Goal: Task Accomplishment & Management: Use online tool/utility

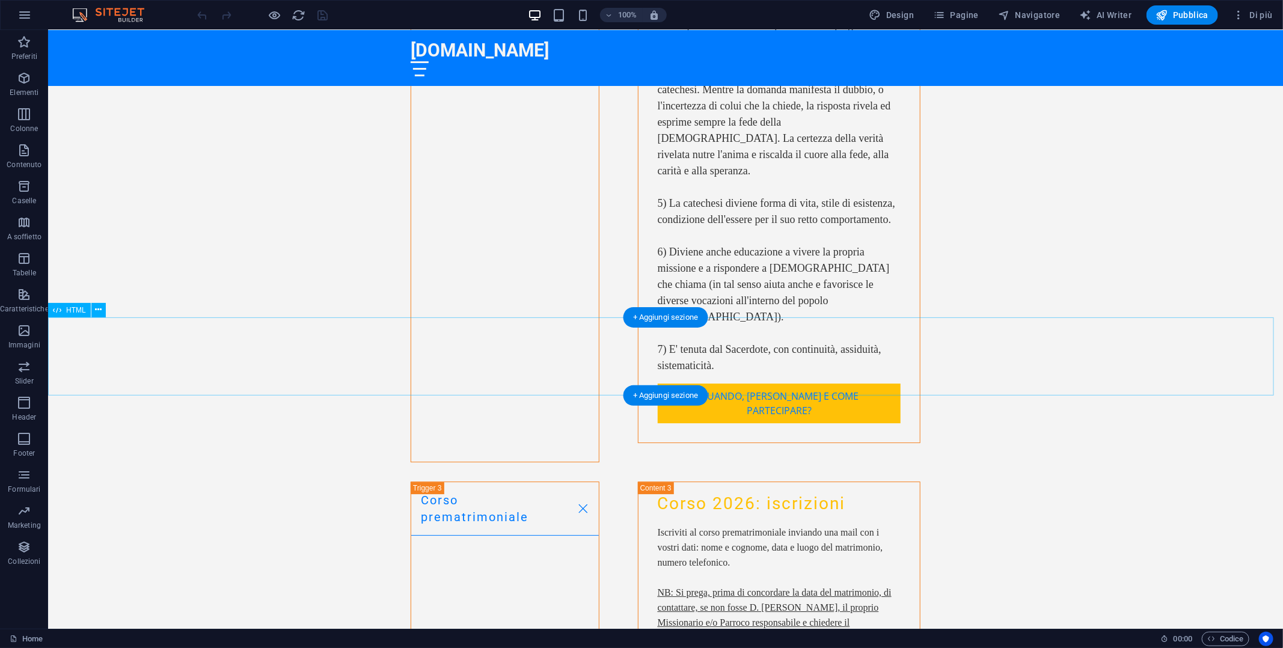
scroll to position [5133, 0]
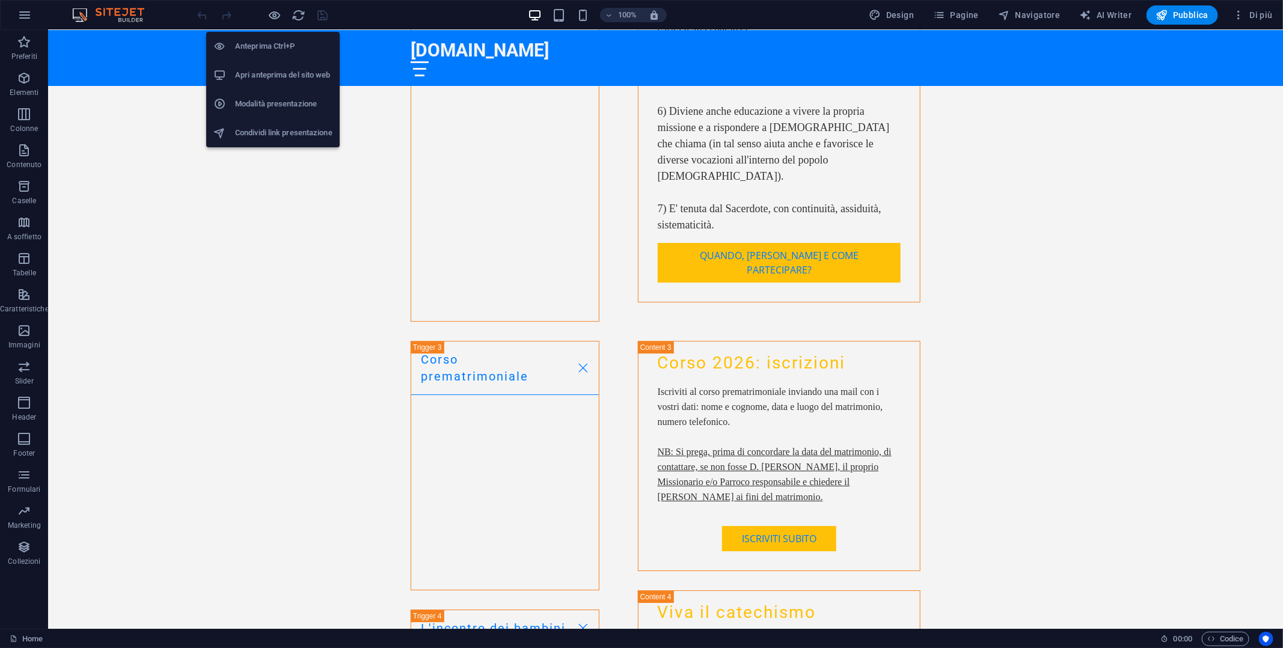
click at [269, 75] on h6 "Apri anteprima del sito web" at bounding box center [283, 75] width 97 height 14
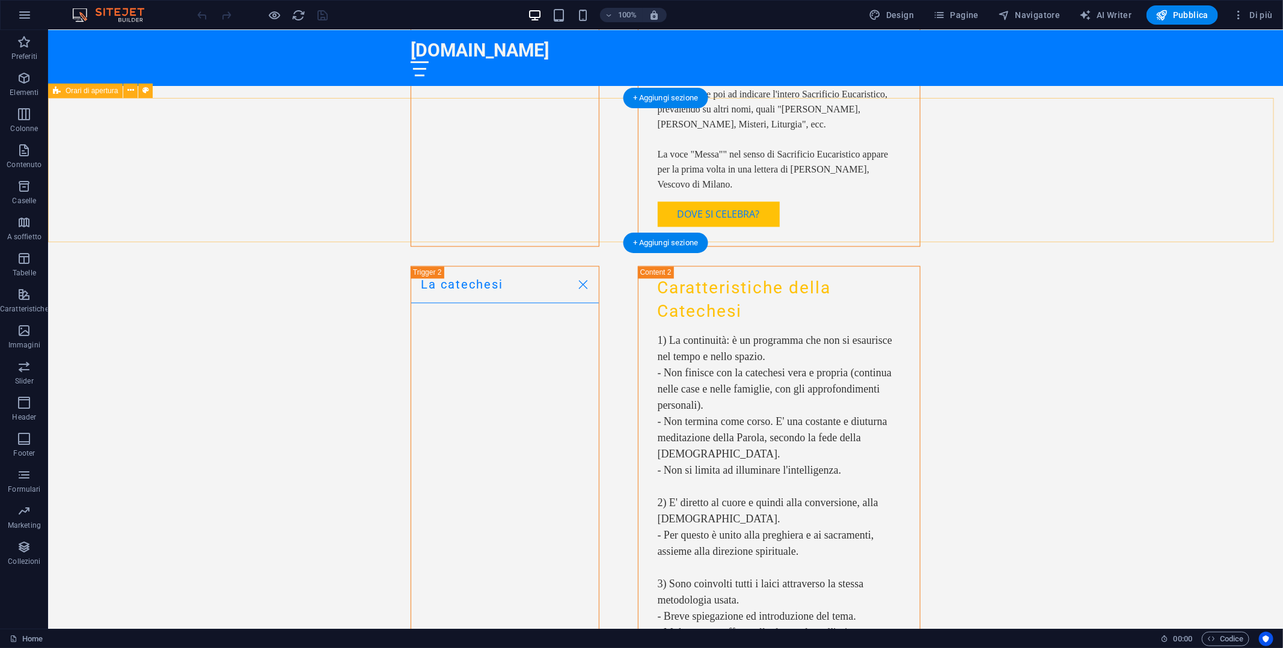
scroll to position [4231, 0]
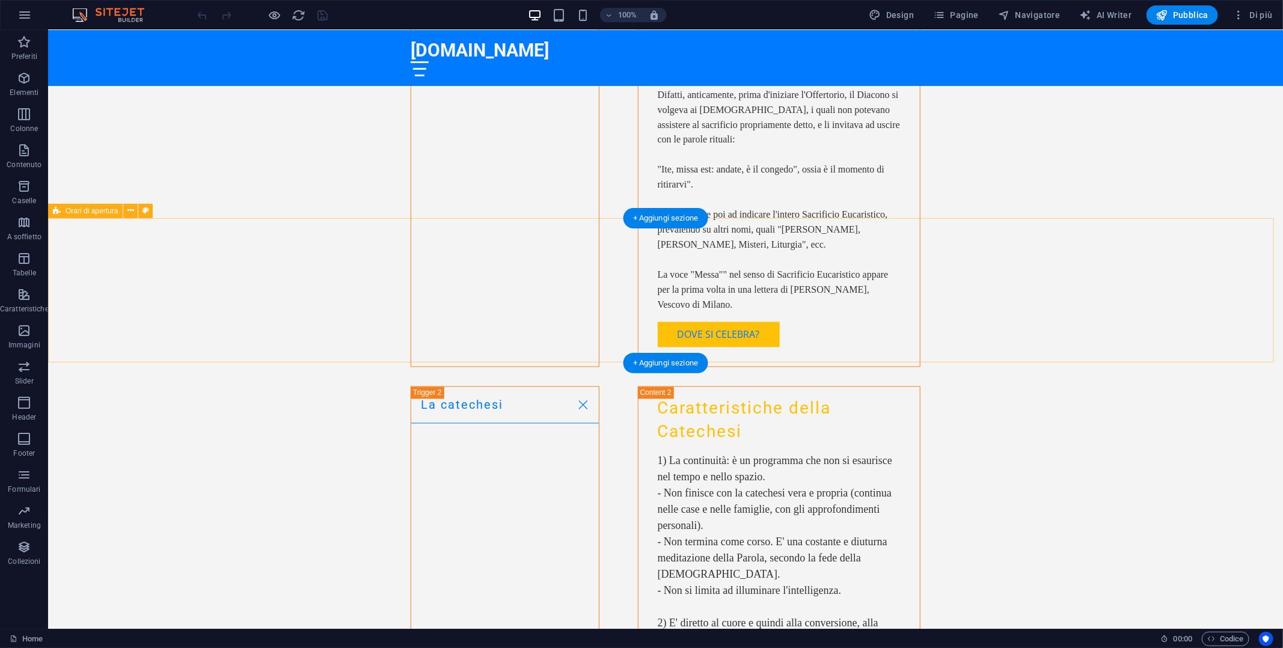
select select "%"
select select "rem"
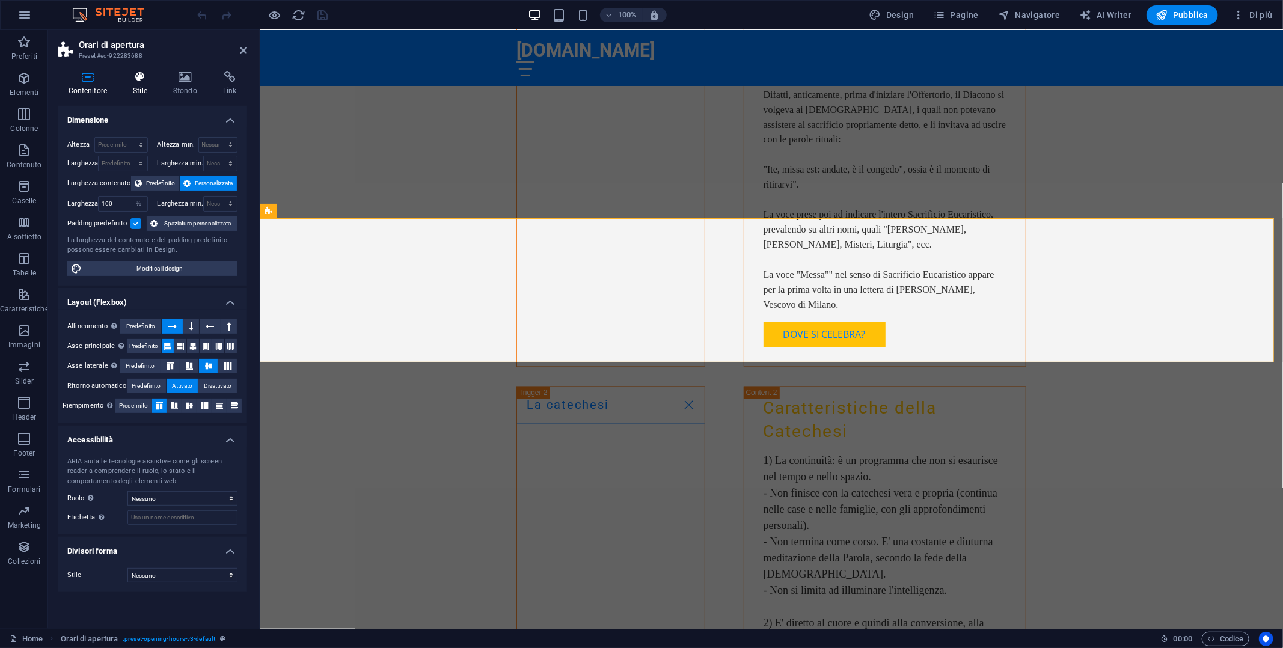
click at [147, 83] on h4 "Stile" at bounding box center [143, 83] width 40 height 25
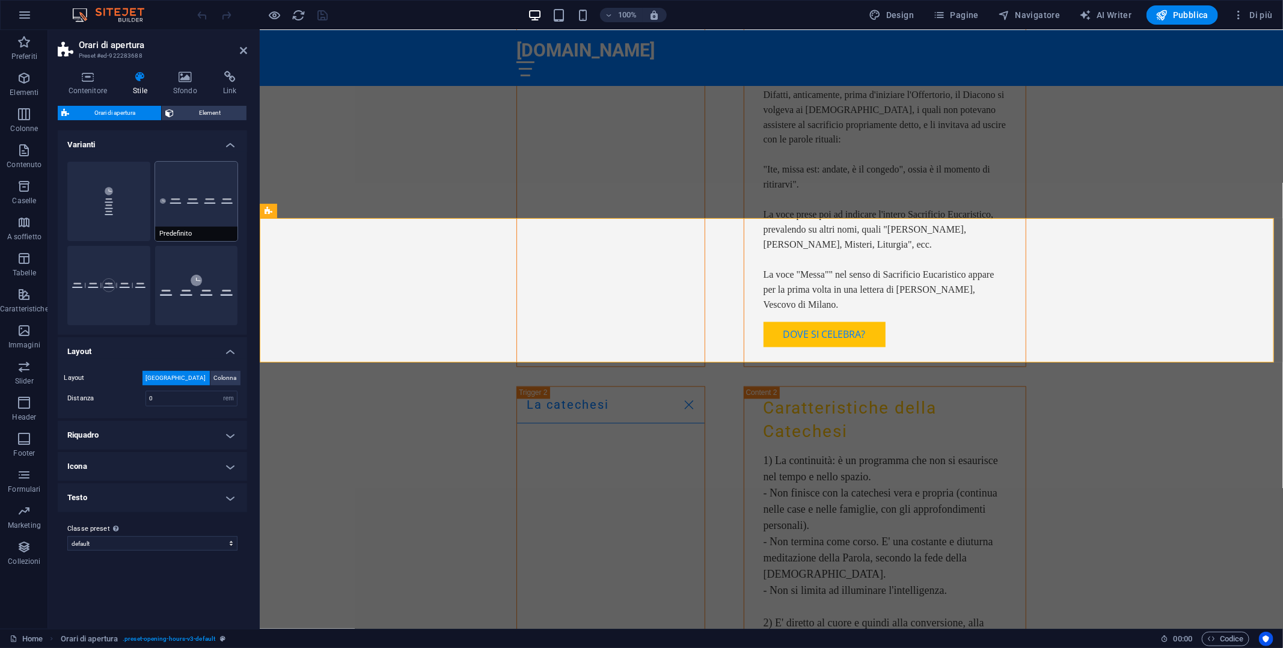
click at [206, 209] on button "Predefinito" at bounding box center [196, 201] width 83 height 79
click at [108, 278] on button "Fisso" at bounding box center [108, 285] width 83 height 79
click at [209, 278] on button "icon-full" at bounding box center [196, 285] width 83 height 79
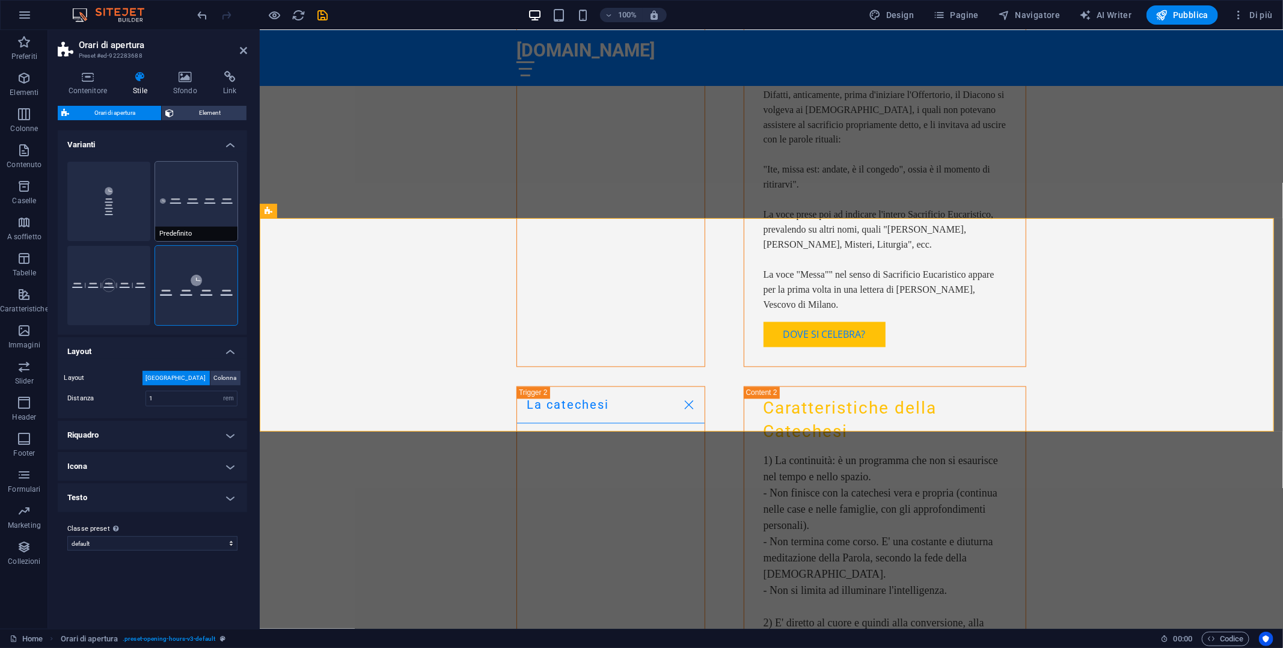
click at [194, 229] on span "Predefinito" at bounding box center [196, 234] width 83 height 14
type input "0"
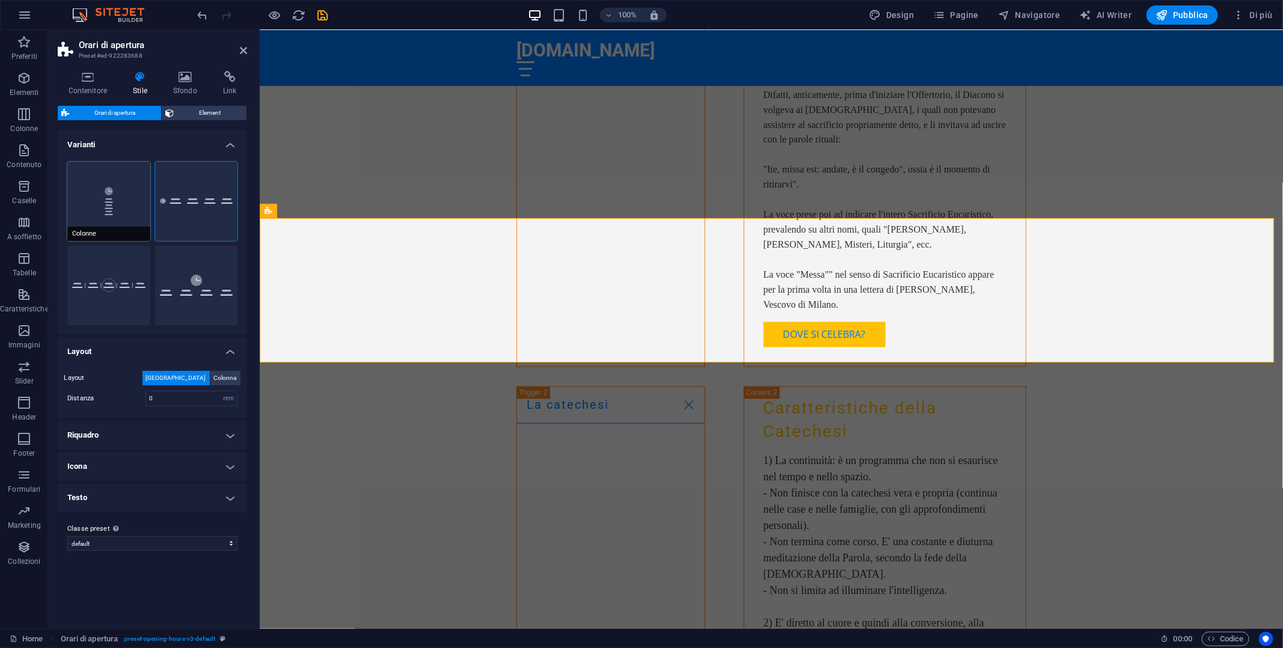
click at [112, 227] on button "Colonne" at bounding box center [108, 201] width 83 height 79
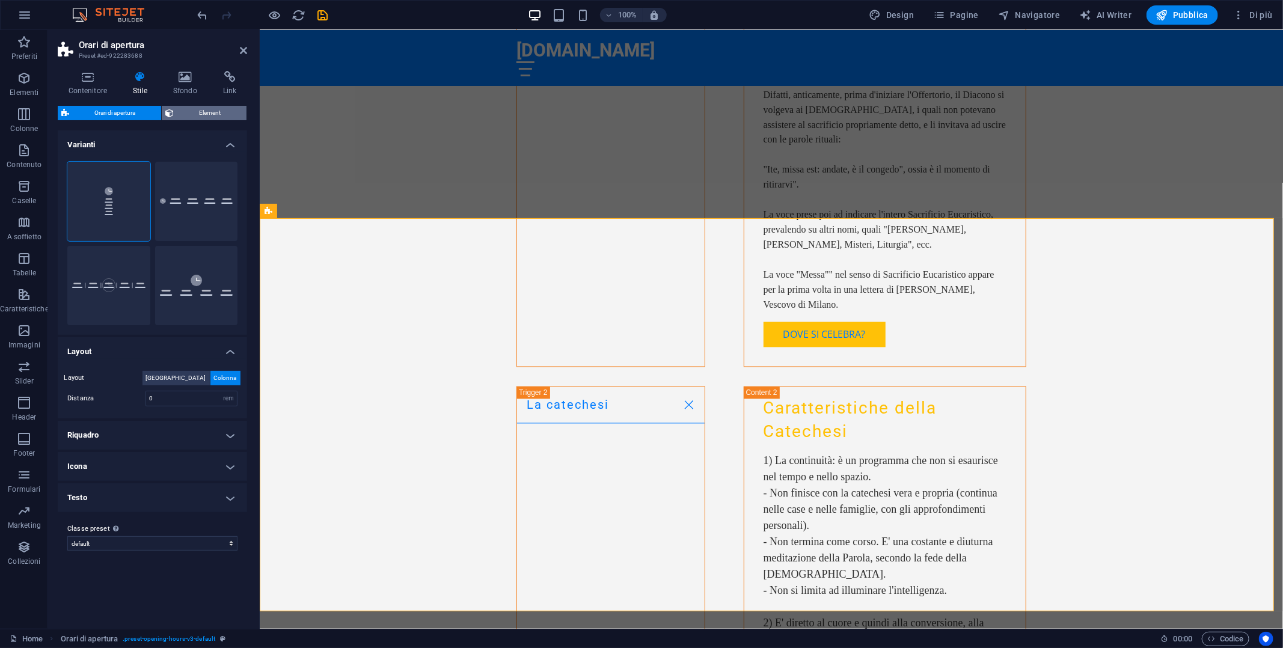
click at [198, 110] on span "Element" at bounding box center [210, 113] width 66 height 14
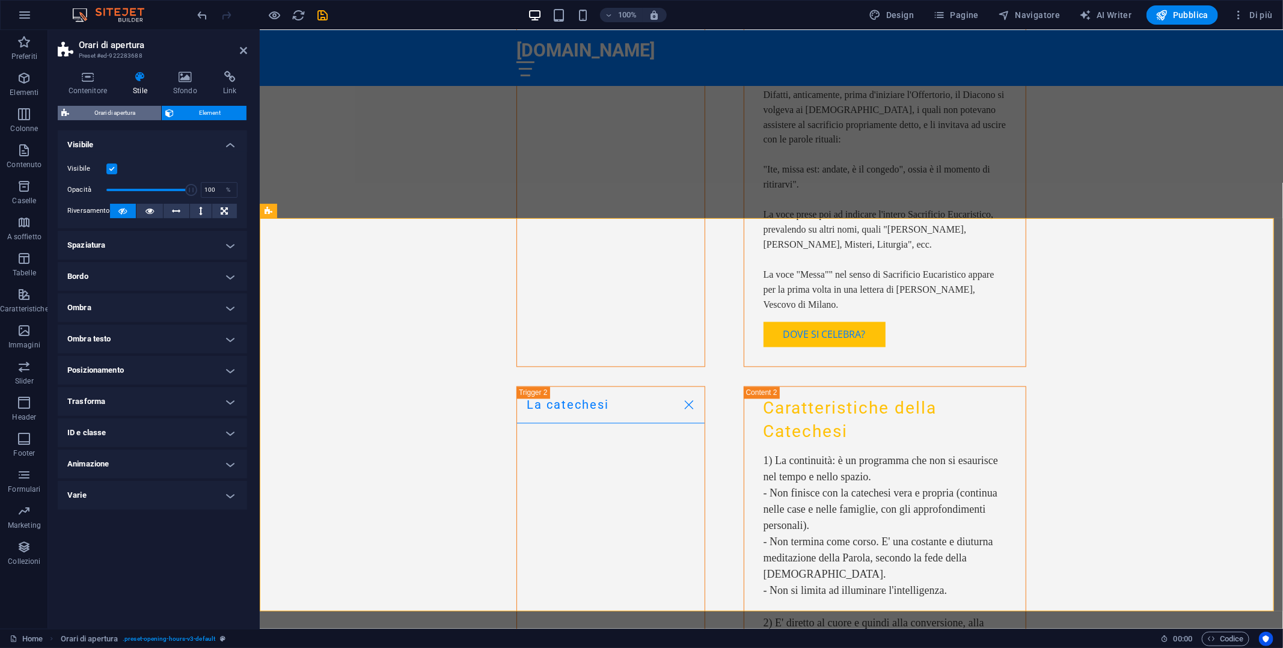
click at [132, 114] on span "Orari di apertura" at bounding box center [115, 113] width 85 height 14
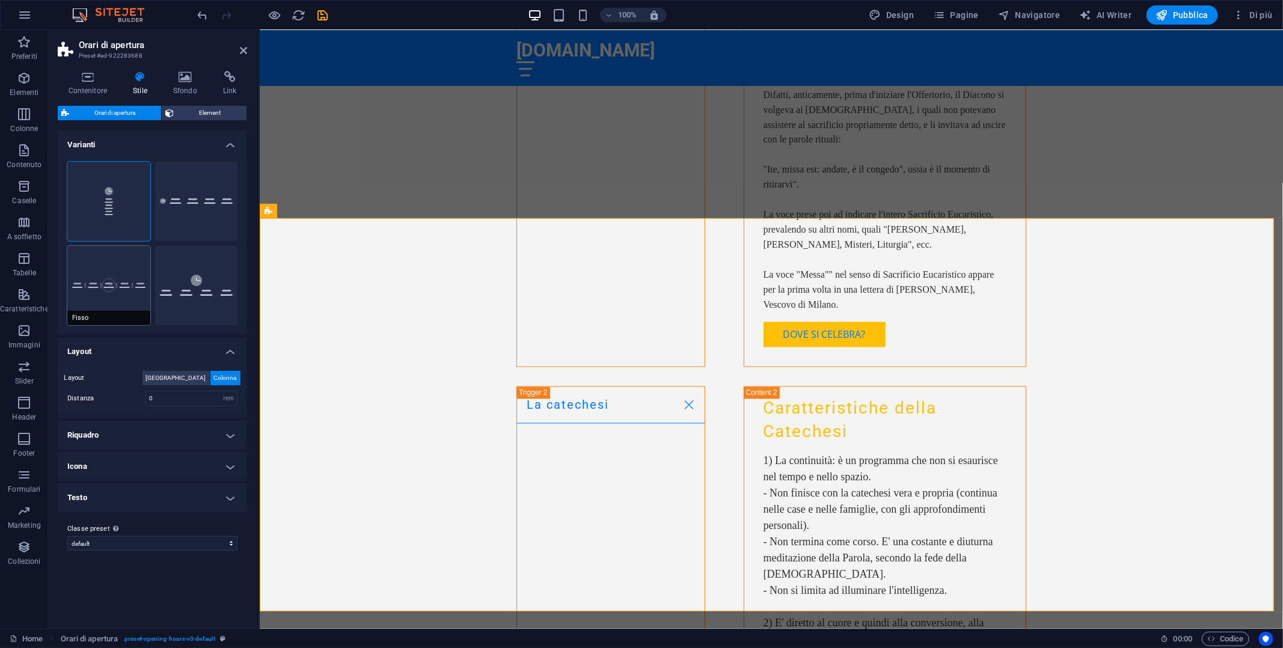
click at [106, 290] on button "Fisso" at bounding box center [108, 285] width 83 height 79
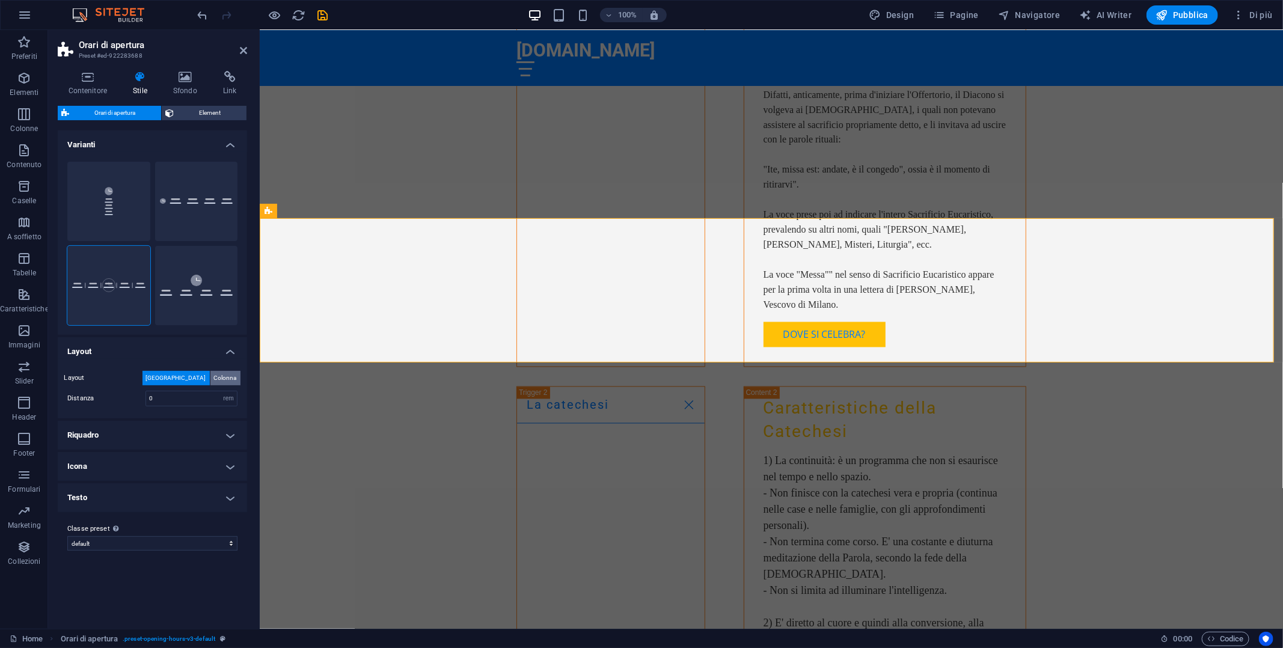
click at [218, 374] on span "Colonna" at bounding box center [225, 378] width 23 height 14
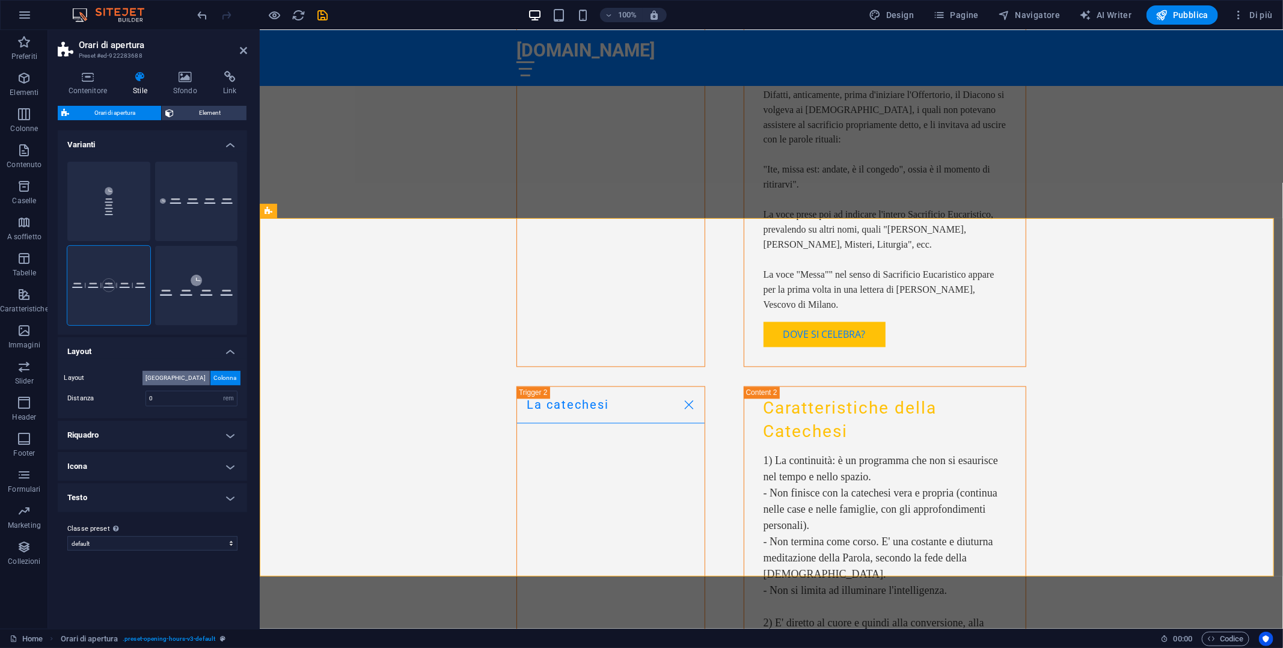
click at [170, 380] on span "[GEOGRAPHIC_DATA]" at bounding box center [176, 378] width 60 height 14
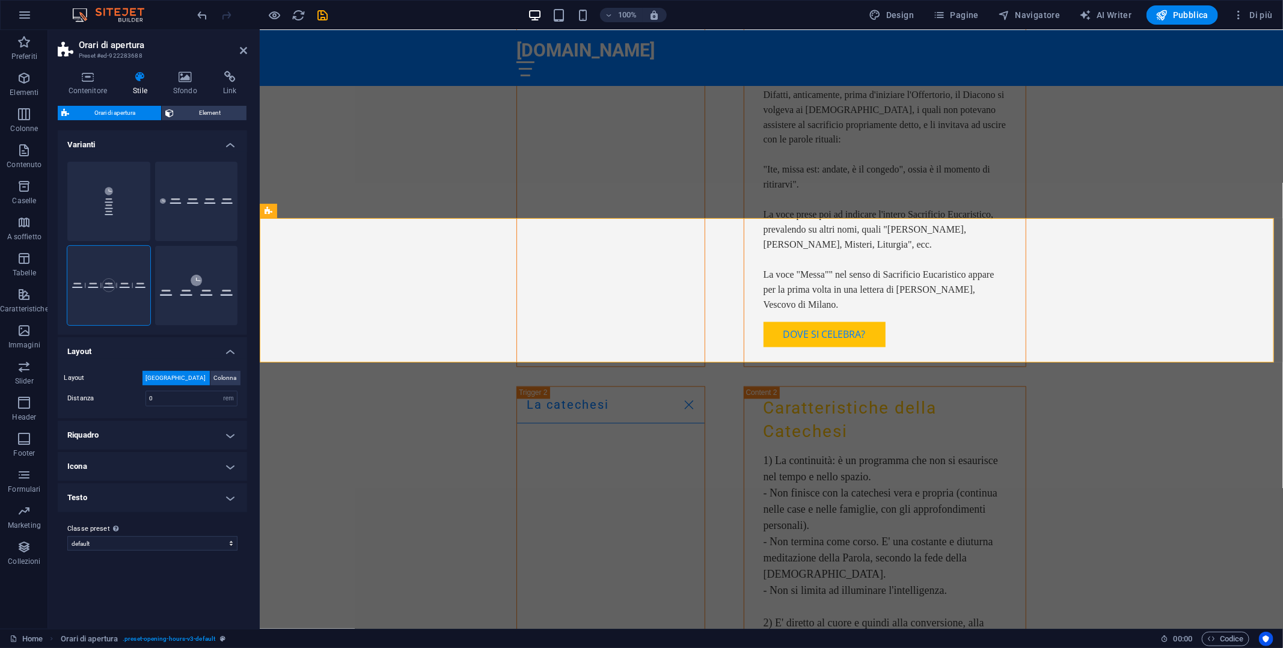
click at [174, 436] on h4 "Riquadro" at bounding box center [152, 435] width 189 height 29
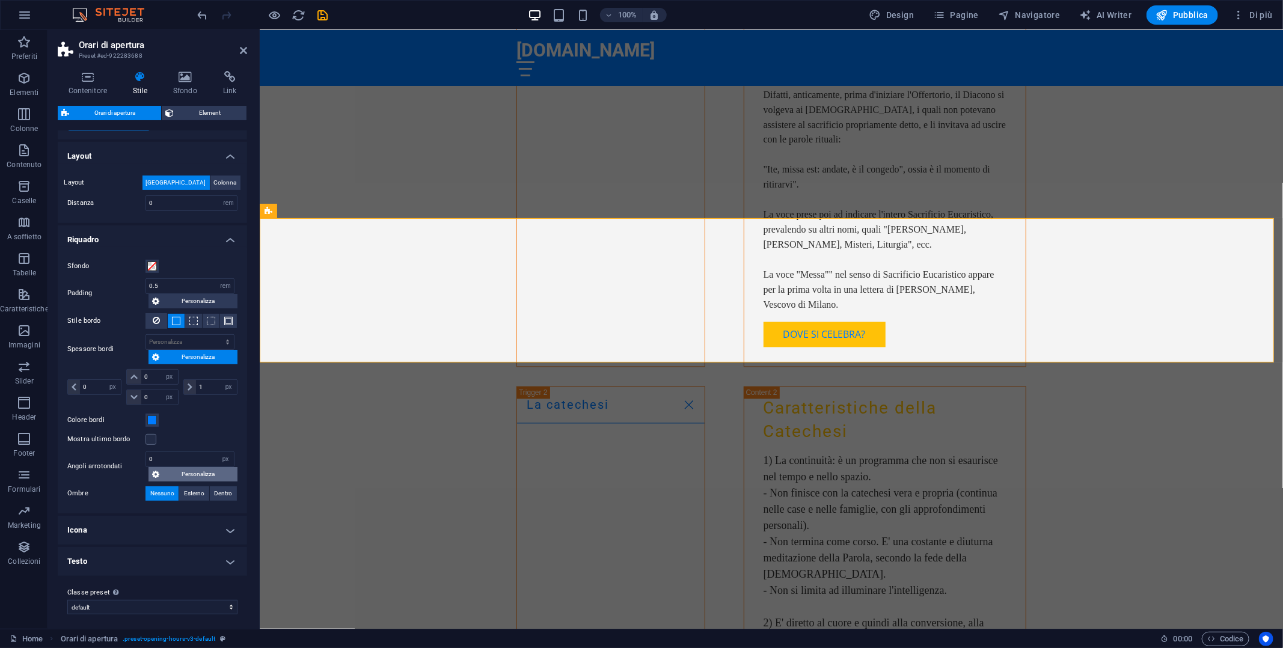
scroll to position [196, 0]
click at [139, 524] on h4 "Icona" at bounding box center [152, 529] width 189 height 29
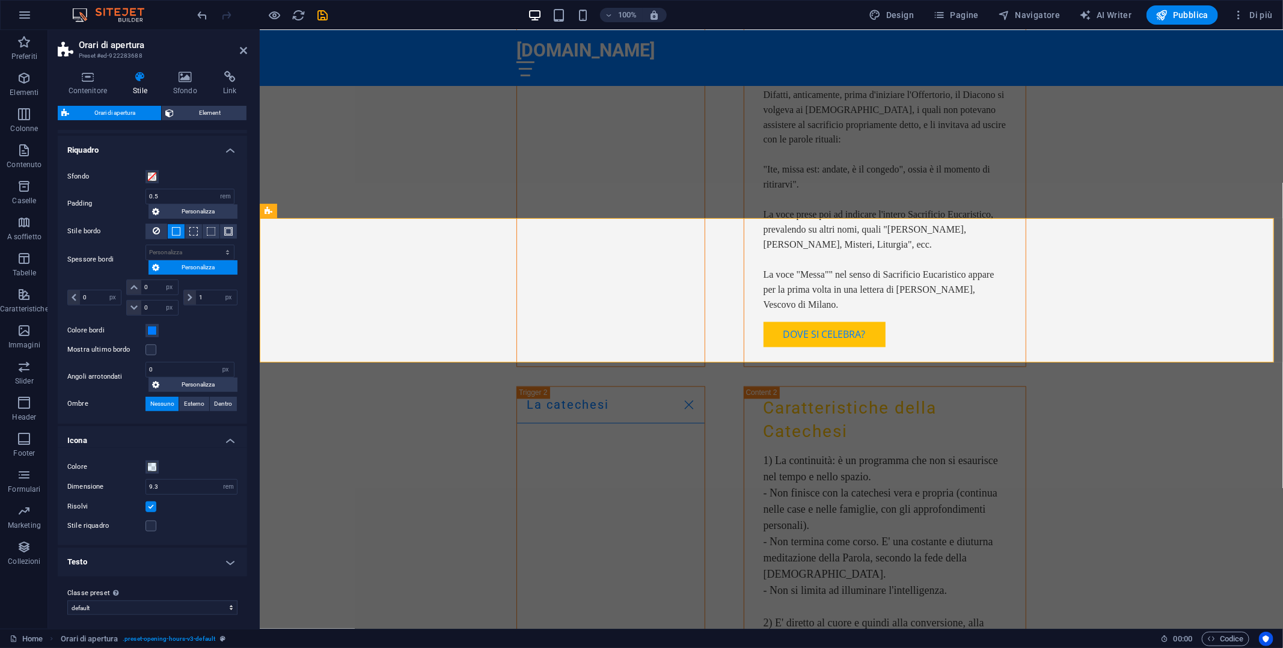
scroll to position [0, 0]
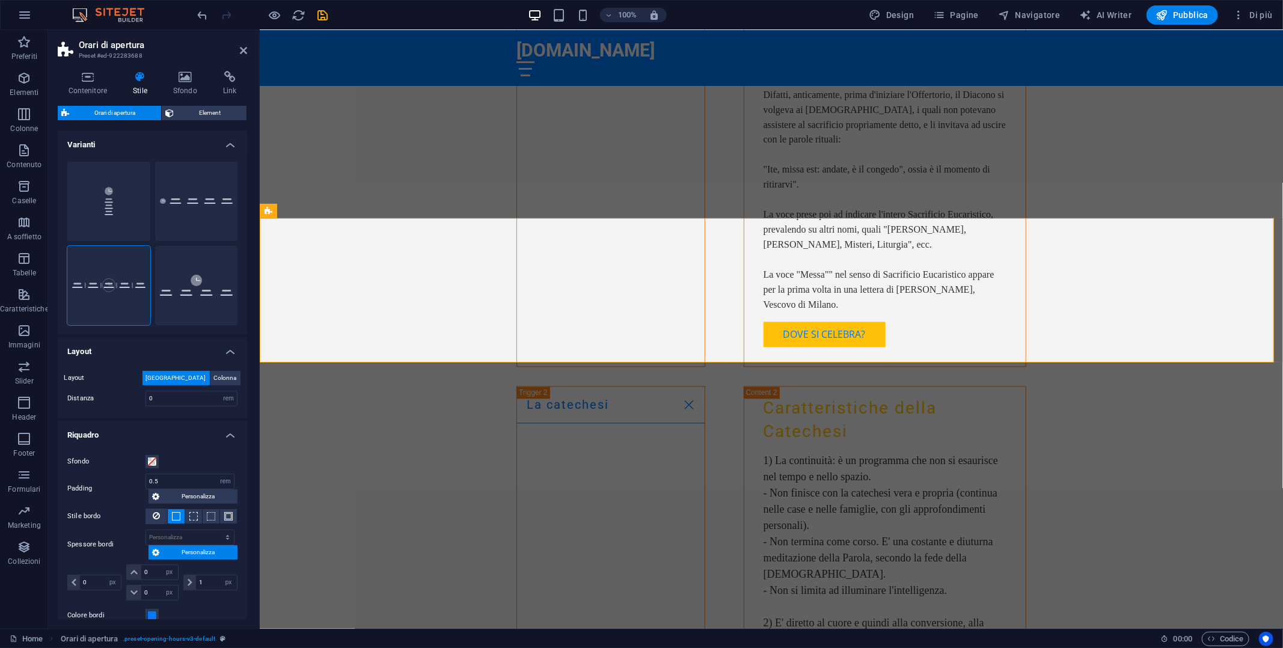
click at [233, 140] on h4 "Varianti" at bounding box center [152, 142] width 189 height 22
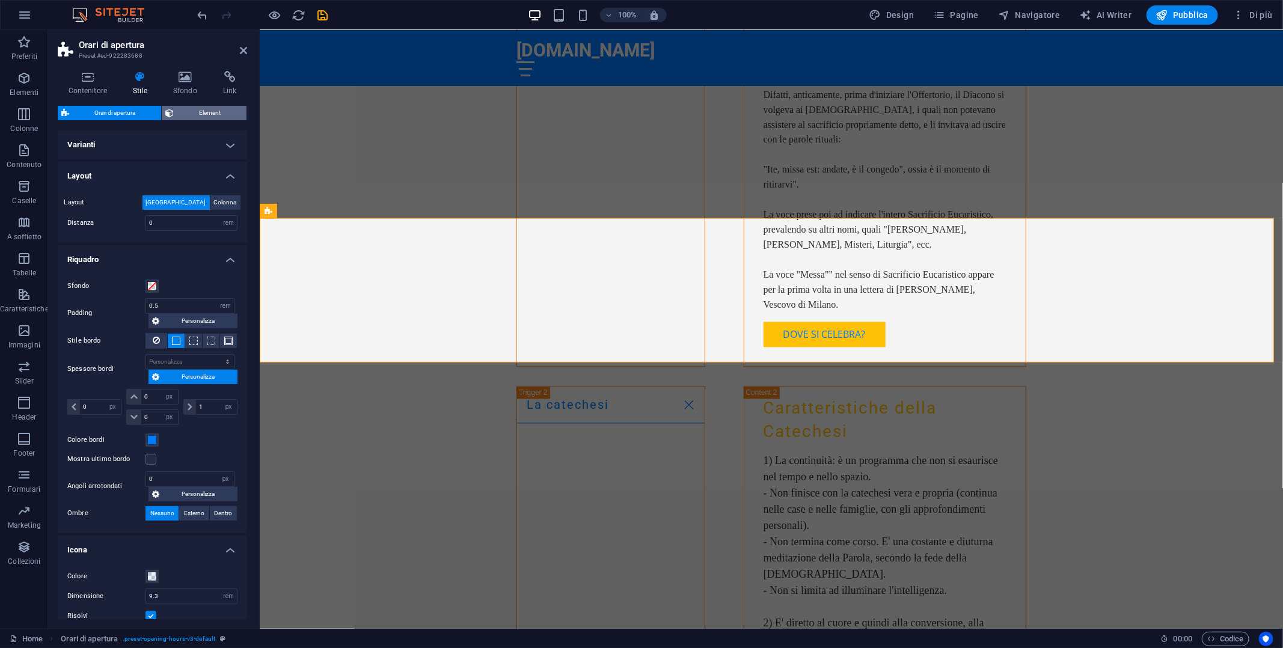
click at [194, 112] on span "Element" at bounding box center [210, 113] width 66 height 14
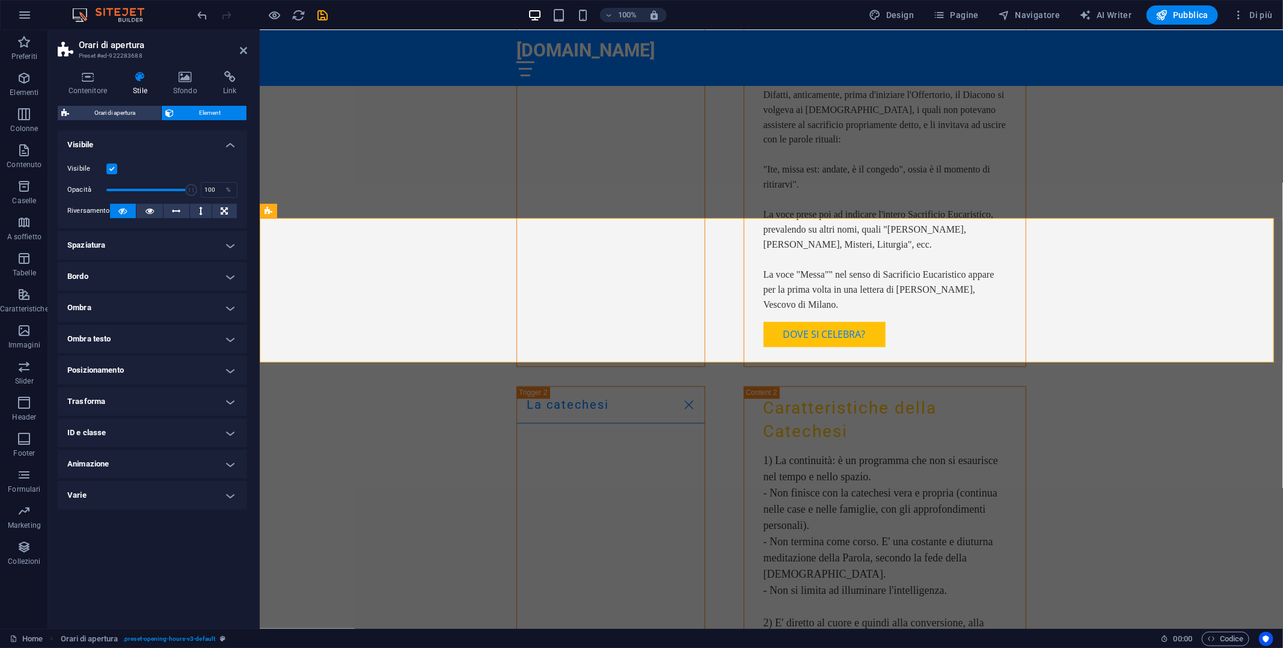
click at [186, 246] on h4 "Spaziatura" at bounding box center [152, 245] width 189 height 29
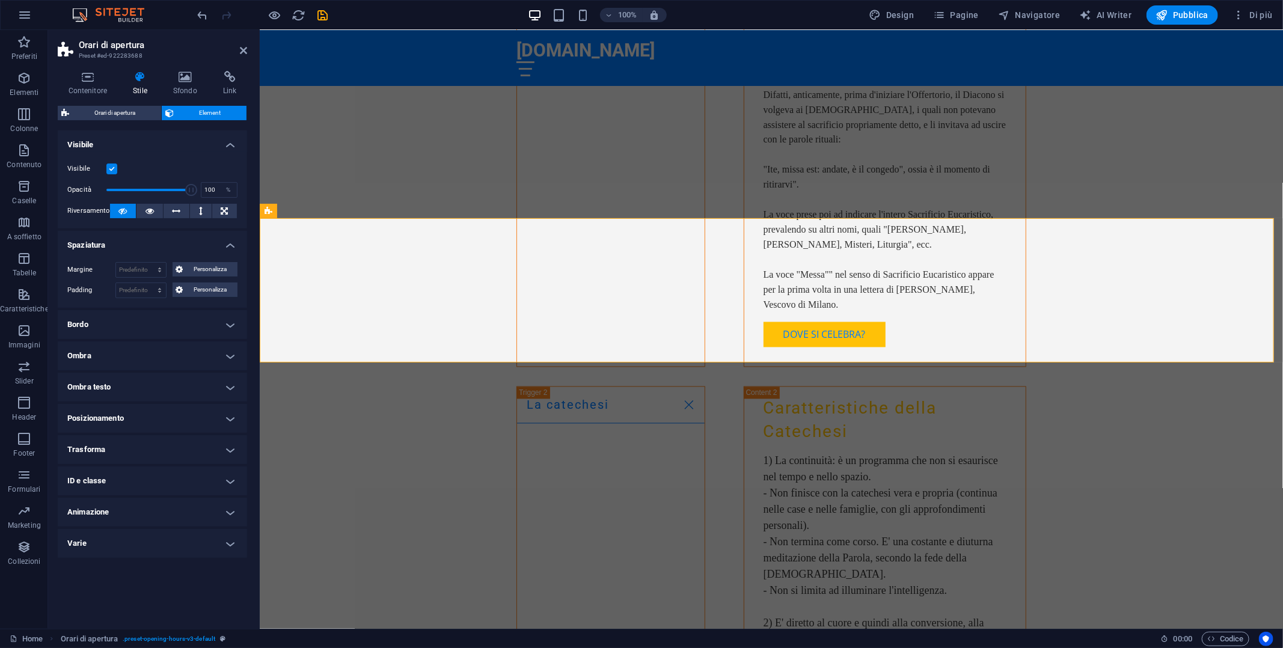
click at [155, 327] on h4 "Bordo" at bounding box center [152, 324] width 189 height 29
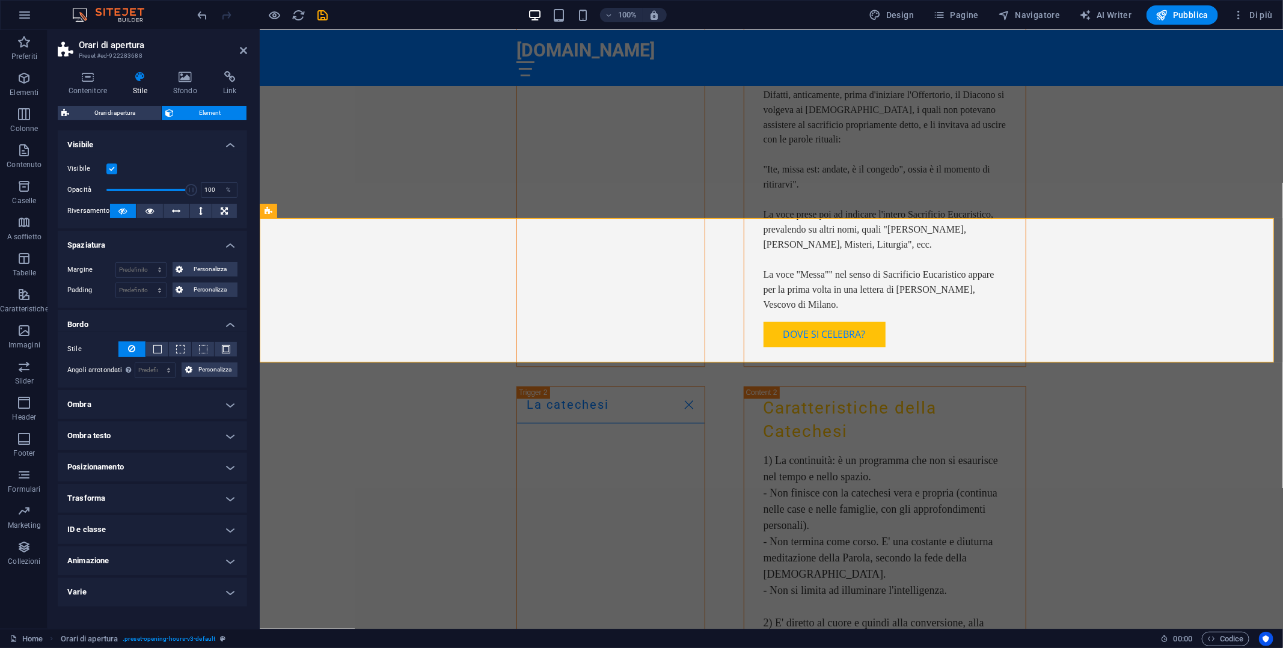
click at [133, 395] on h4 "Ombra" at bounding box center [152, 404] width 189 height 29
click at [147, 463] on h4 "Ombra testo" at bounding box center [152, 463] width 189 height 29
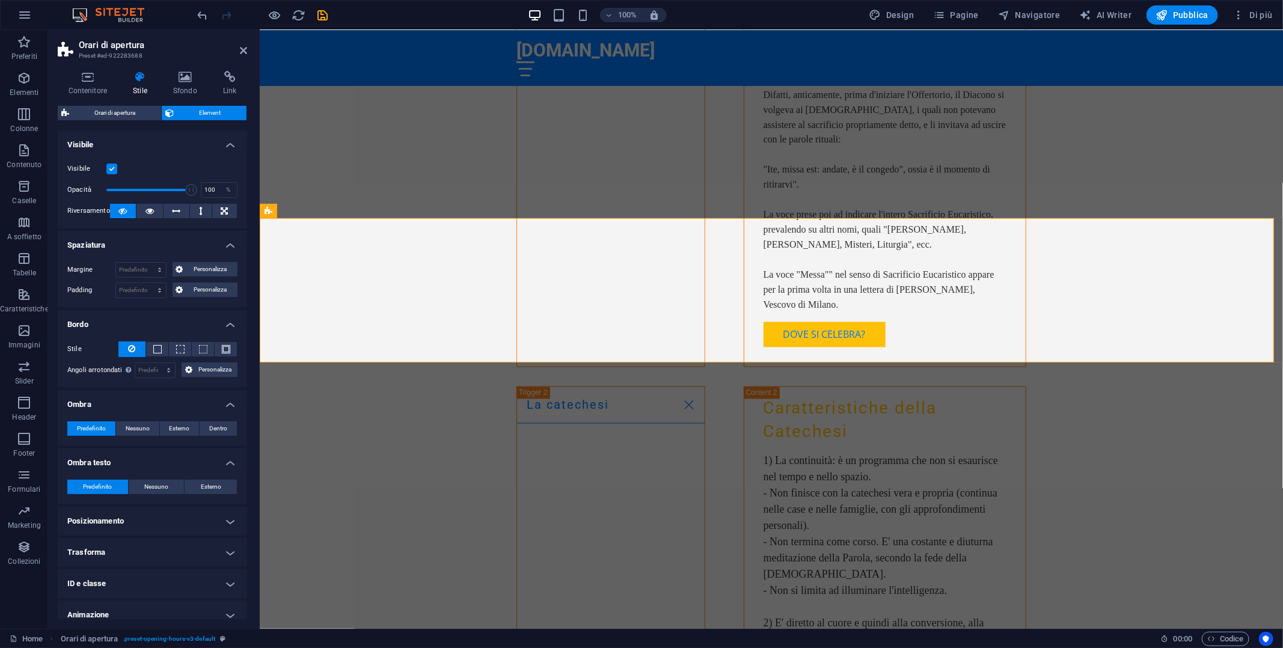
scroll to position [39, 0]
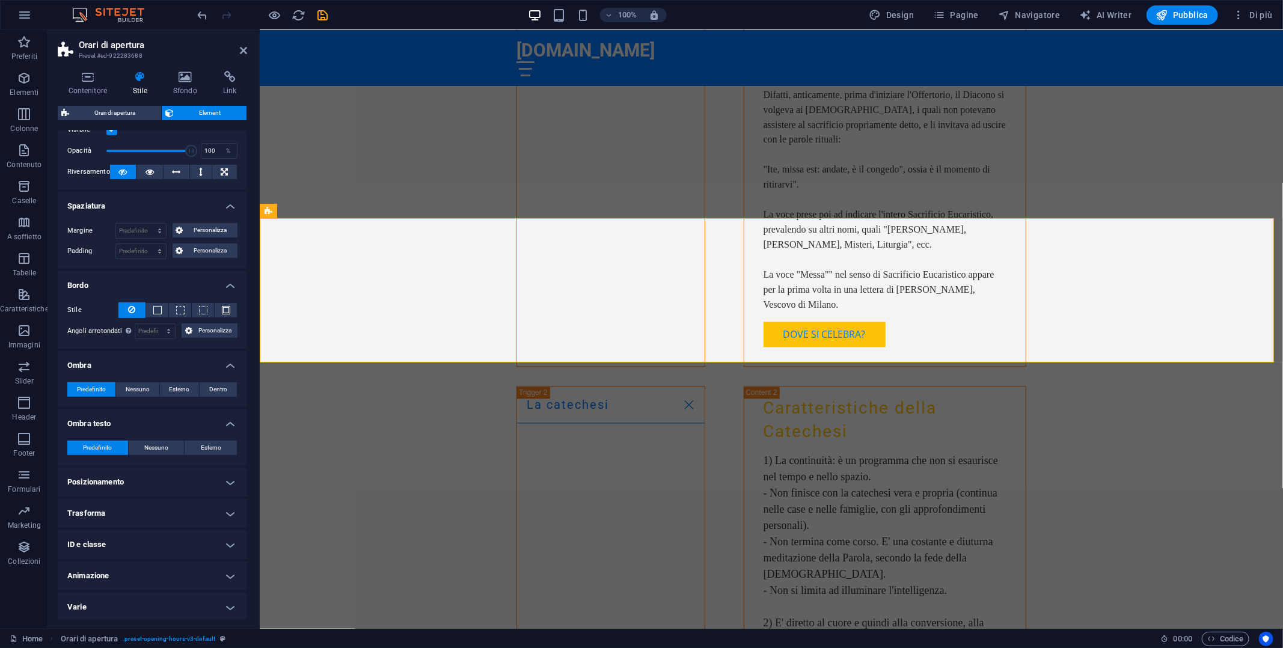
click at [137, 474] on h4 "Posizionamento" at bounding box center [152, 482] width 189 height 29
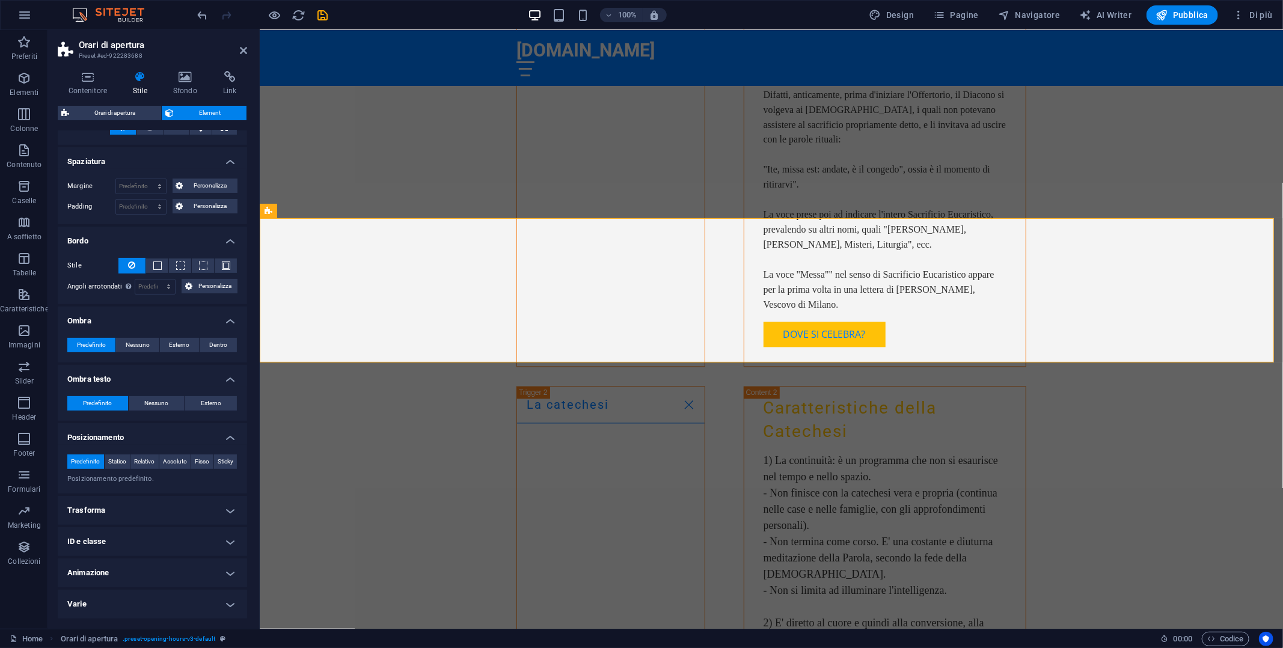
scroll to position [96, 0]
click at [126, 518] on h4 "Trasforma" at bounding box center [152, 510] width 189 height 29
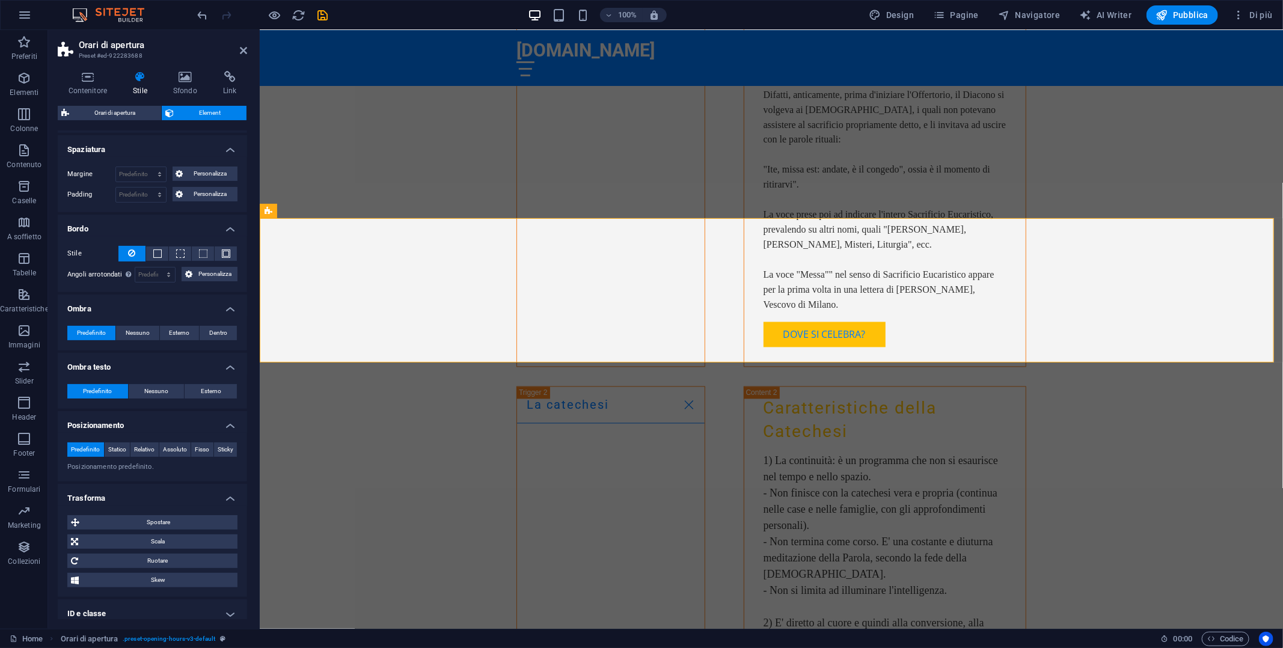
scroll to position [180, 0]
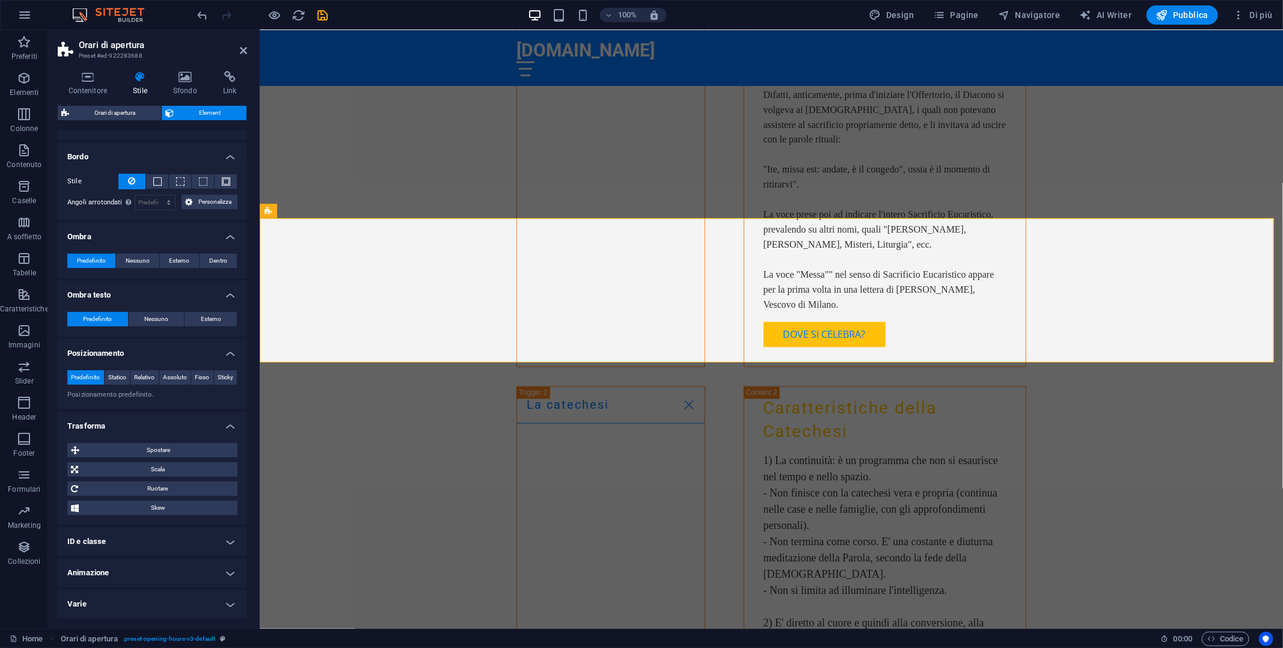
click at [159, 544] on h4 "ID e classe" at bounding box center [152, 541] width 189 height 29
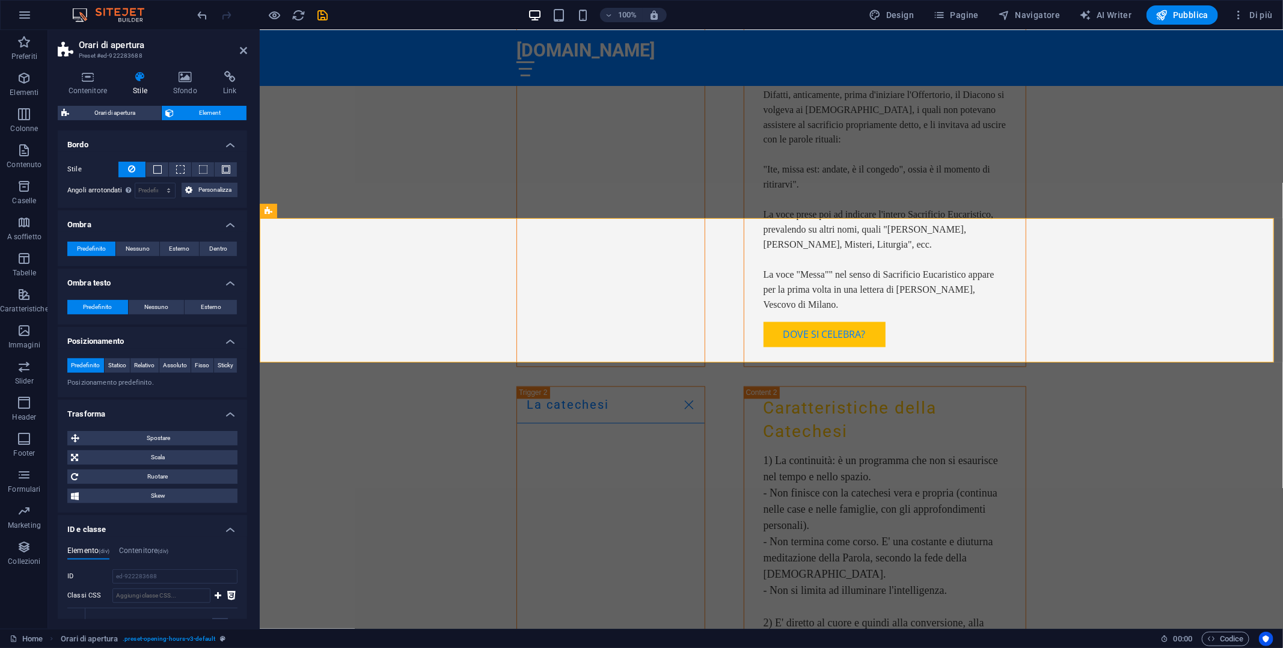
scroll to position [321, 0]
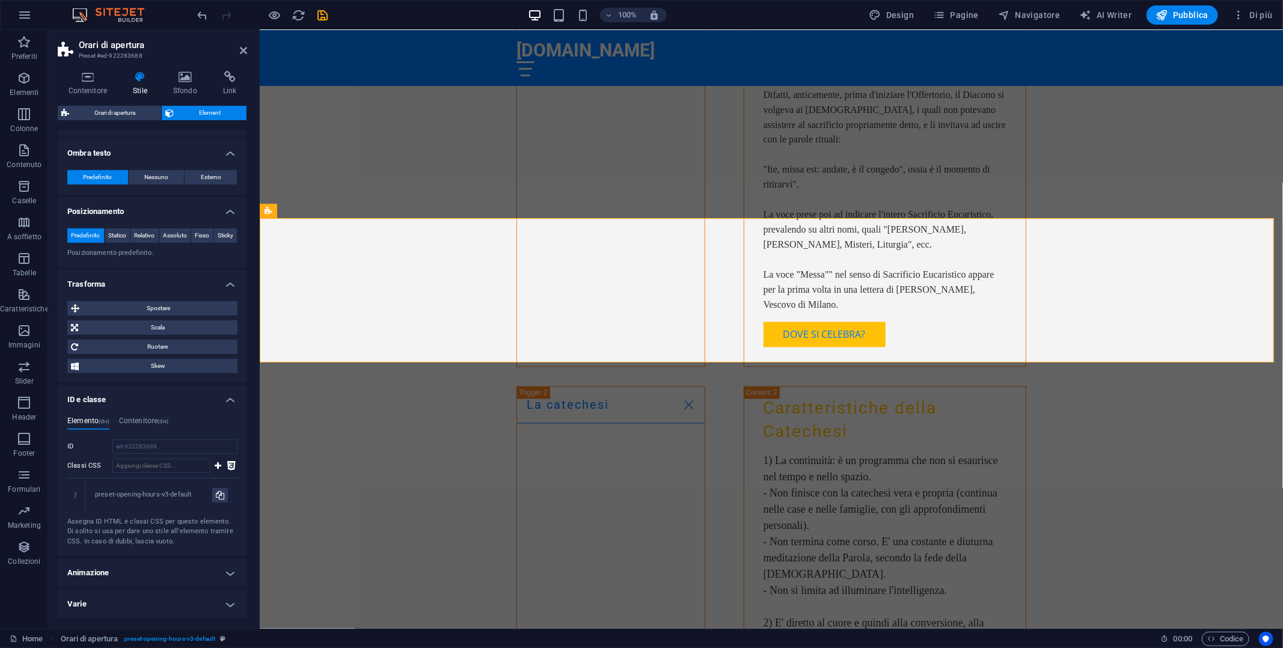
click at [140, 576] on h4 "Animazione" at bounding box center [152, 573] width 189 height 29
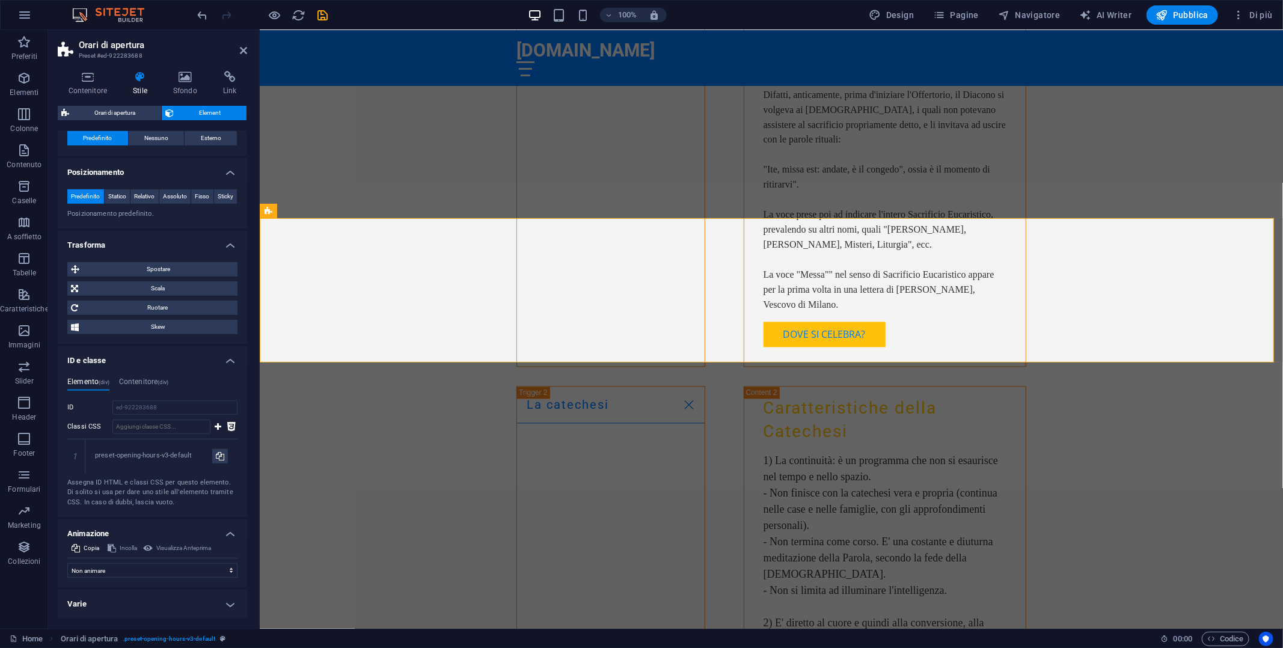
scroll to position [360, 0]
click at [144, 606] on h4 "Varie" at bounding box center [152, 604] width 189 height 29
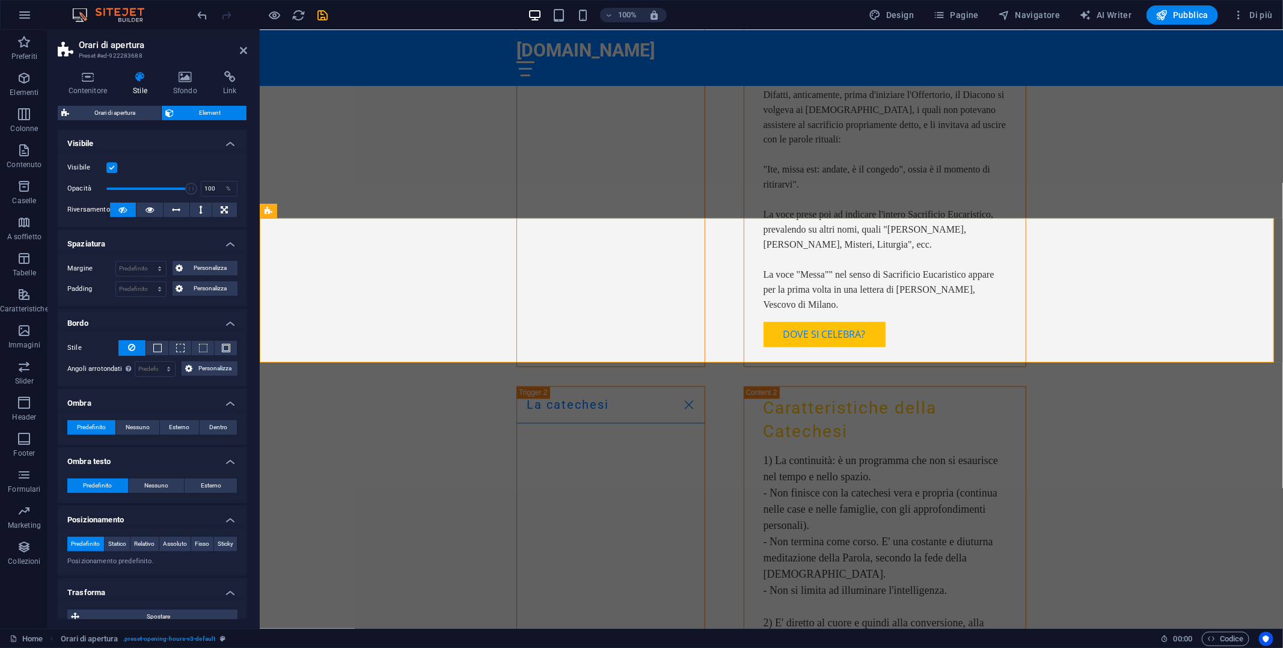
scroll to position [0, 0]
click at [247, 50] on icon at bounding box center [243, 51] width 7 height 10
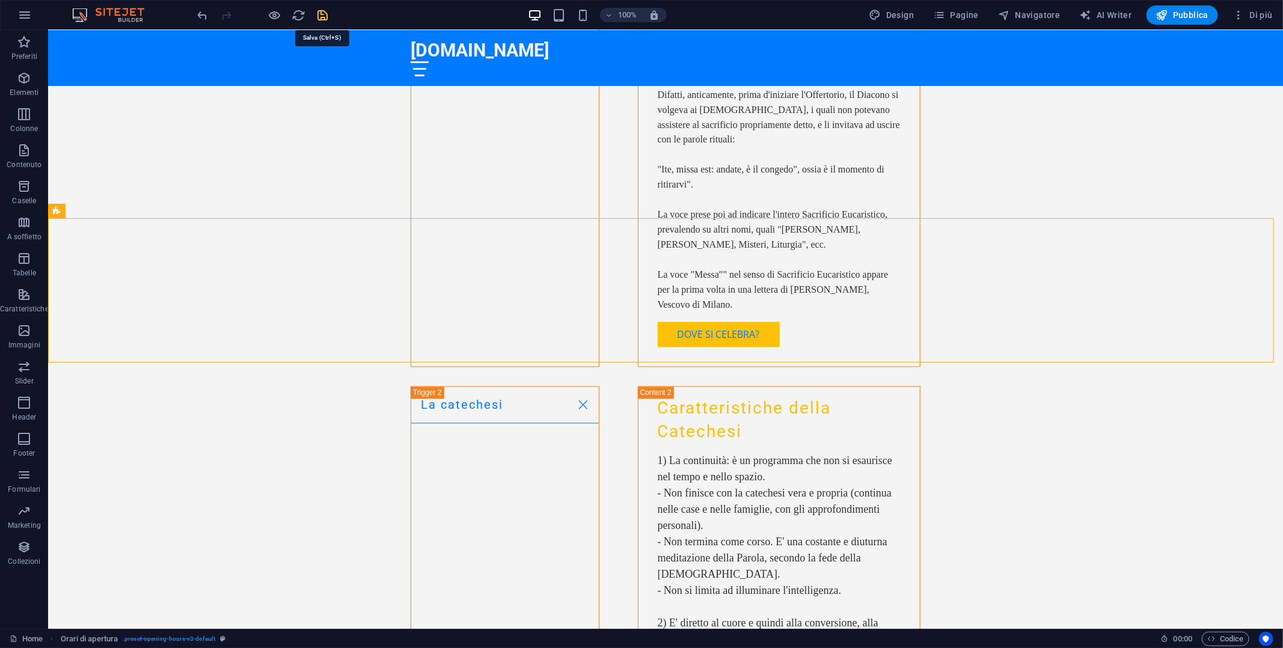
click at [326, 11] on icon "save" at bounding box center [323, 15] width 14 height 14
checkbox input "false"
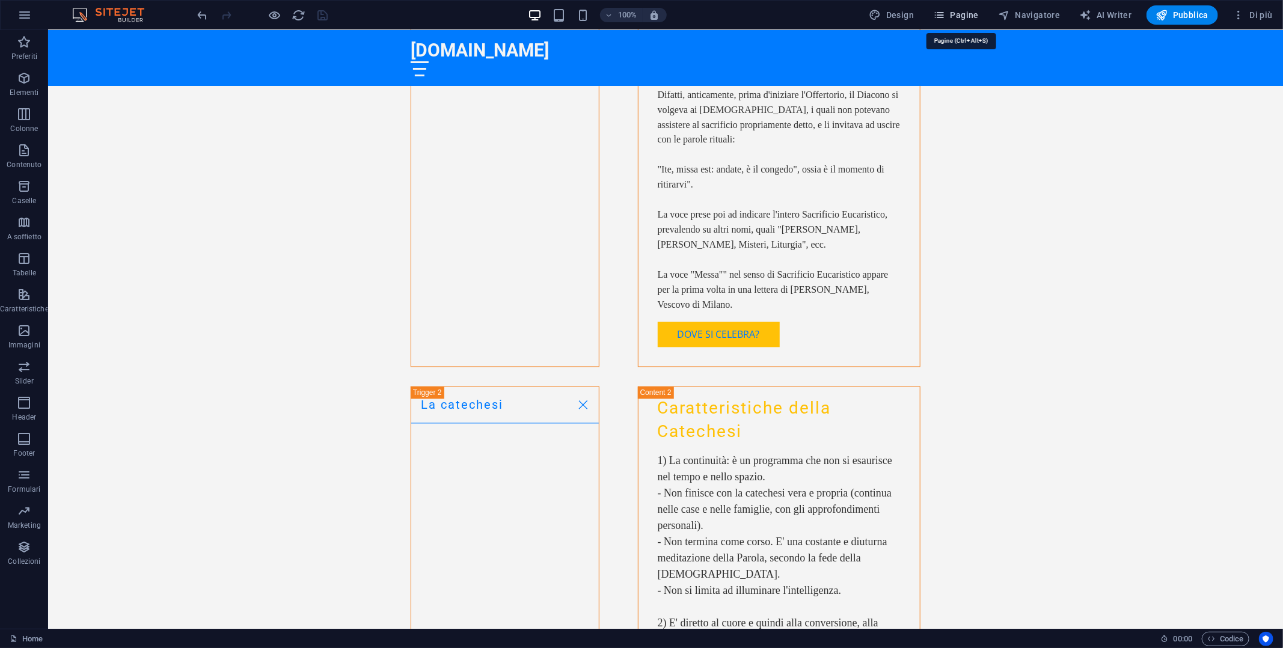
click at [957, 18] on span "Pagine" at bounding box center [956, 15] width 46 height 12
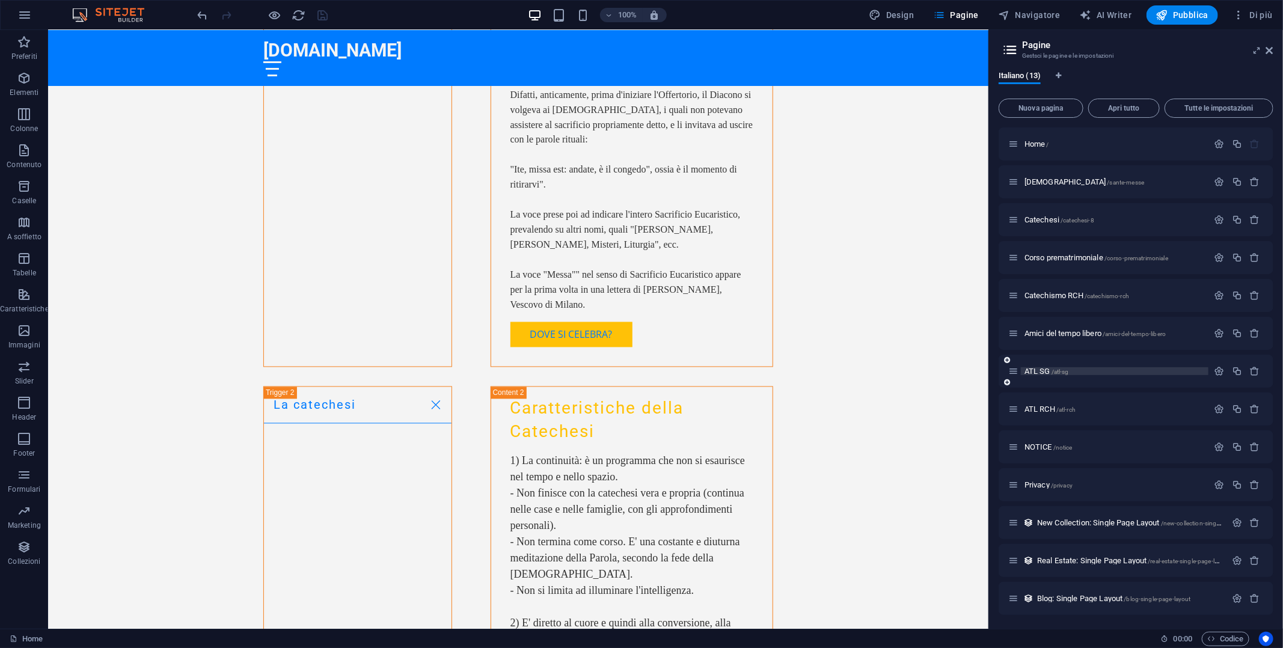
click at [1080, 372] on p "ATL SG /[GEOGRAPHIC_DATA]" at bounding box center [1115, 371] width 180 height 8
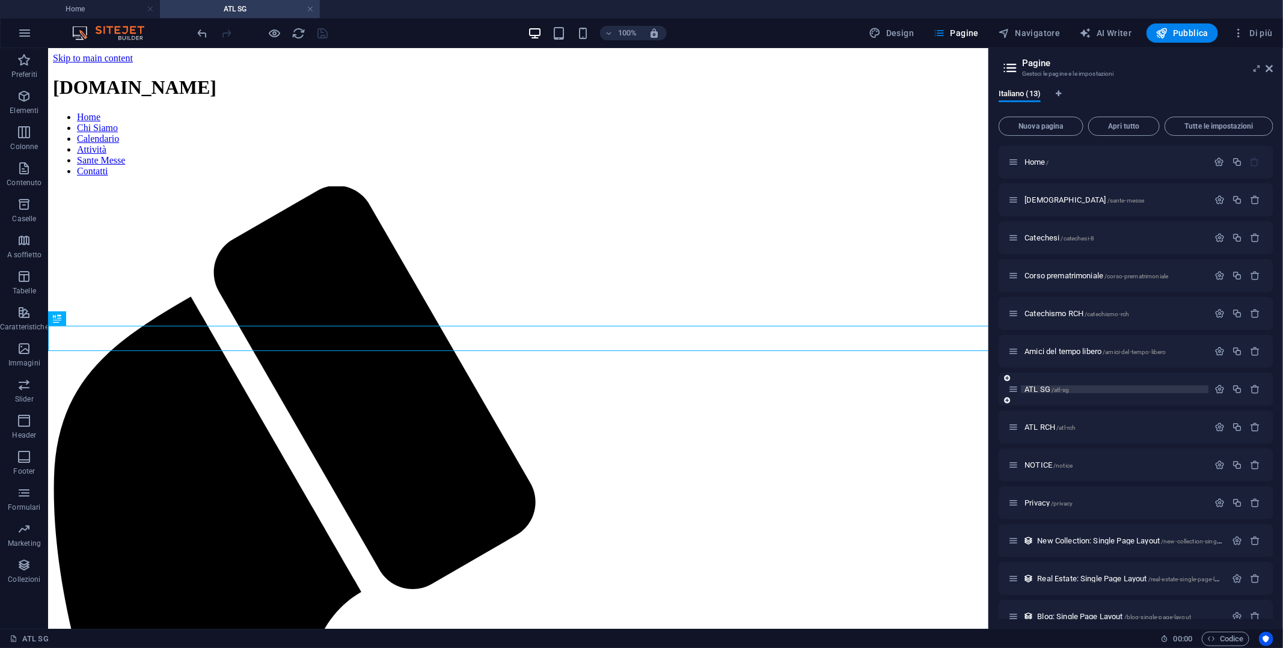
scroll to position [494, 0]
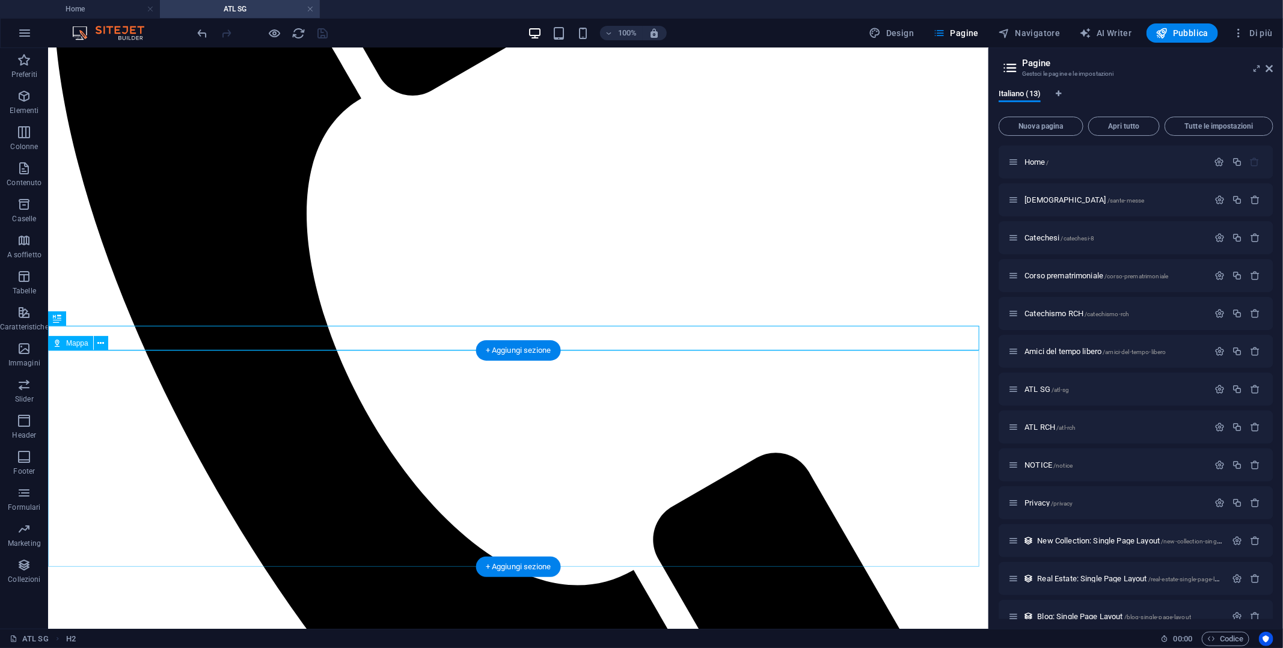
select select "1"
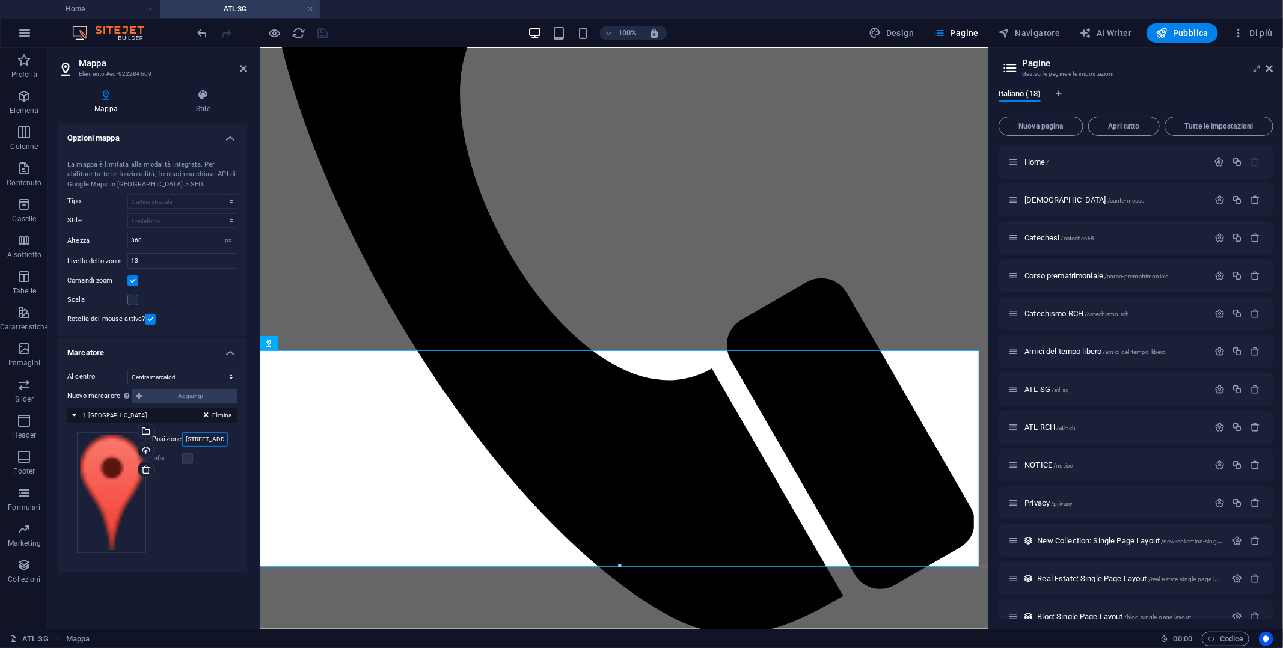
click at [201, 434] on input "[STREET_ADDRESS]" at bounding box center [205, 439] width 46 height 14
type input "[STREET_ADDRESS]"
click at [332, 28] on div "100% Design Pagine Navigatore AI Writer Pubblica Di più" at bounding box center [736, 32] width 1083 height 19
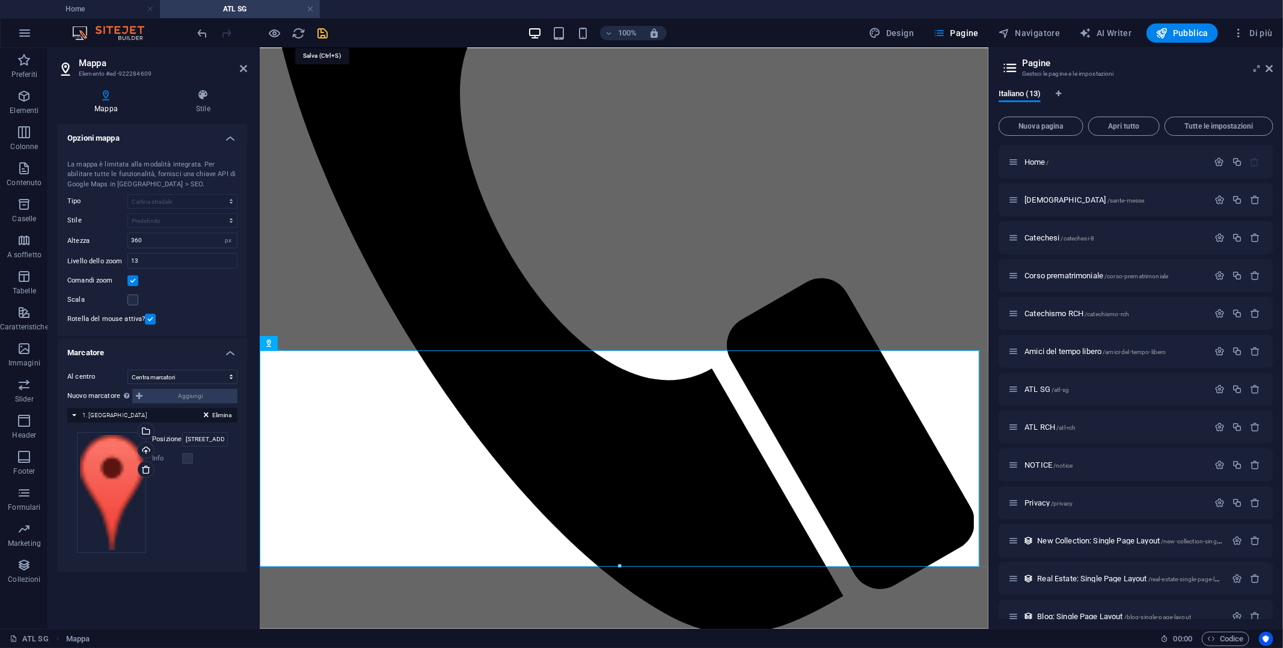
click at [324, 32] on icon "save" at bounding box center [323, 33] width 14 height 14
